Goal: Information Seeking & Learning: Learn about a topic

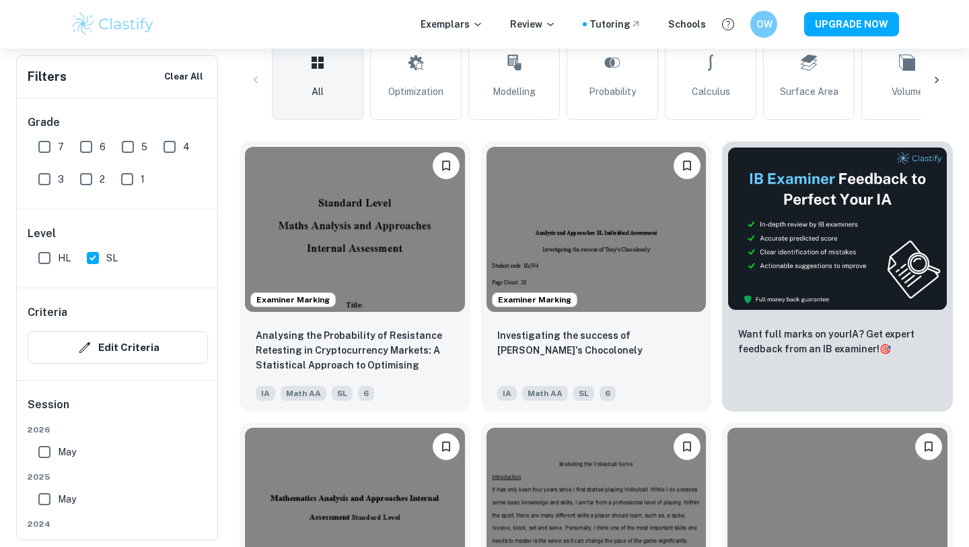
scroll to position [366, 0]
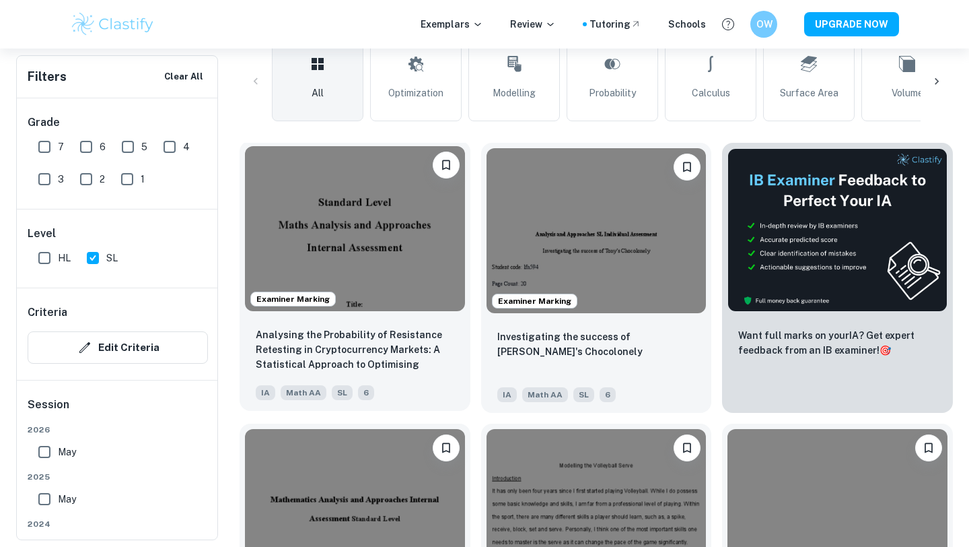
click at [413, 259] on img at bounding box center [355, 228] width 220 height 165
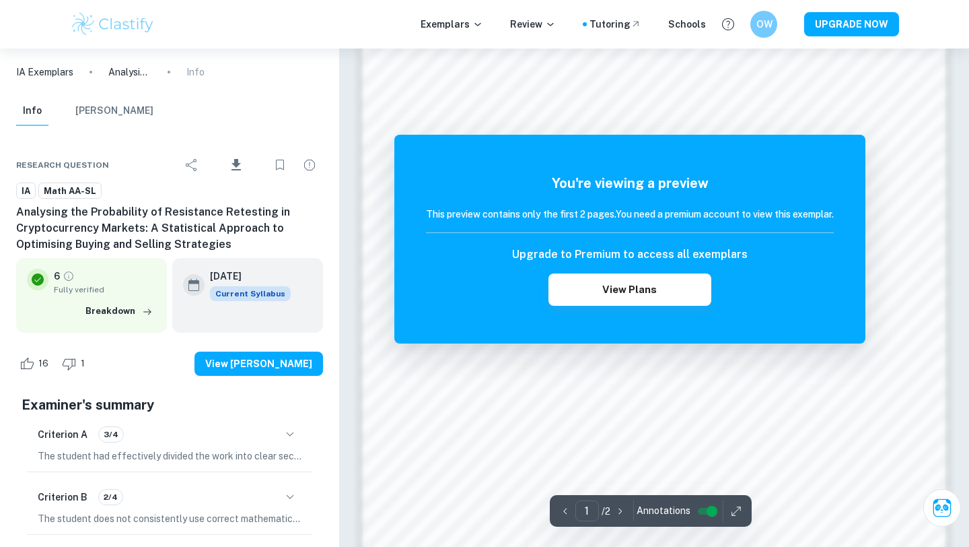
scroll to position [559, 0]
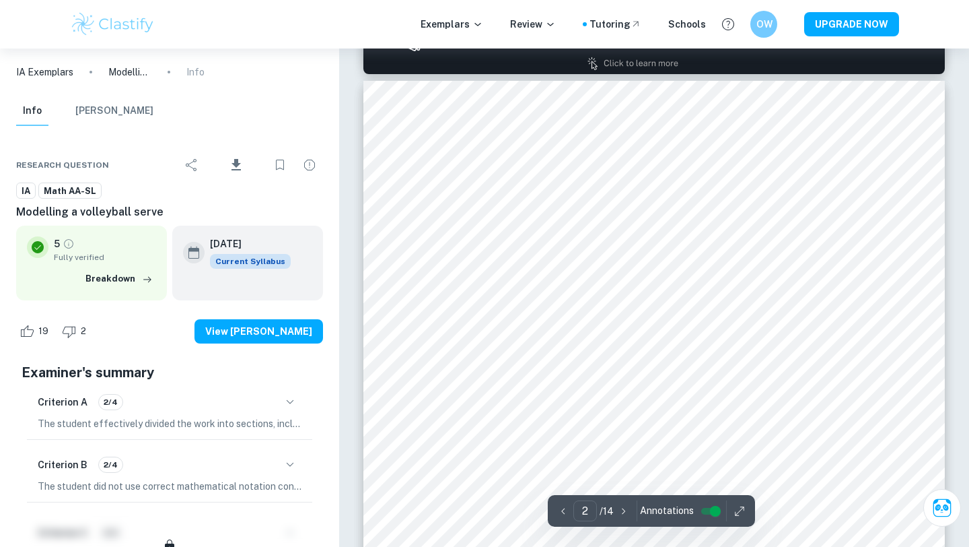
scroll to position [899, 0]
